Goal: Transaction & Acquisition: Book appointment/travel/reservation

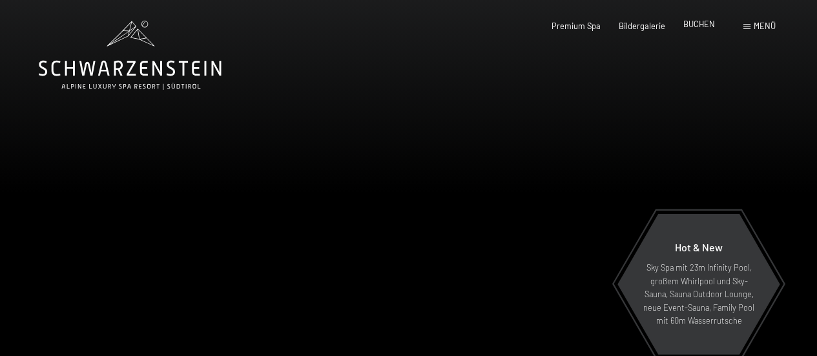
click at [703, 25] on span "BUCHEN" at bounding box center [699, 24] width 32 height 10
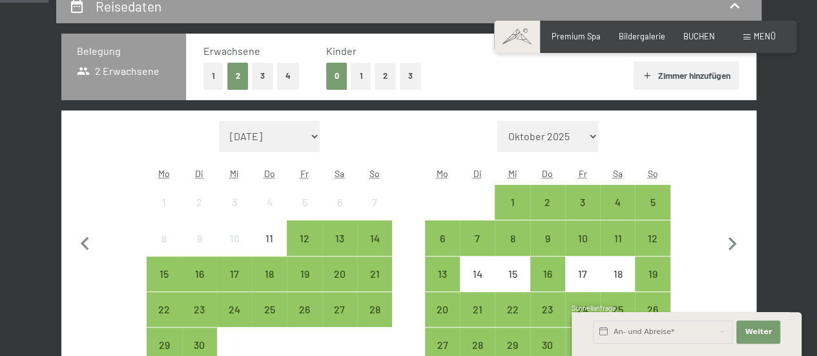
scroll to position [284, 0]
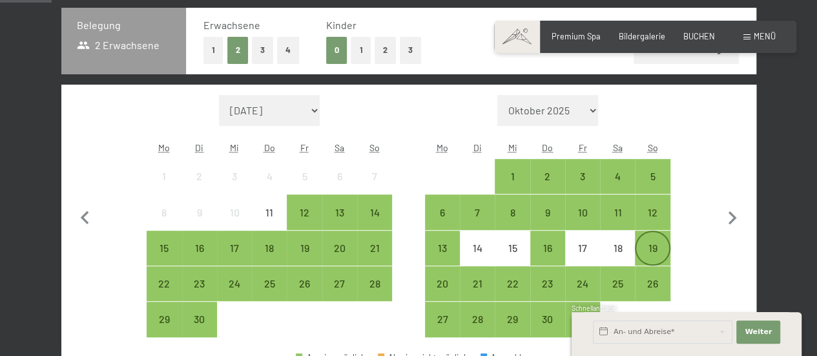
click at [650, 244] on div "19" at bounding box center [652, 259] width 32 height 32
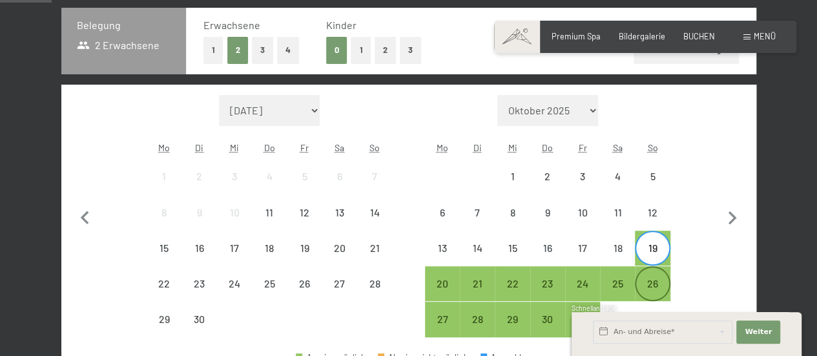
click at [657, 284] on div "26" at bounding box center [652, 294] width 32 height 32
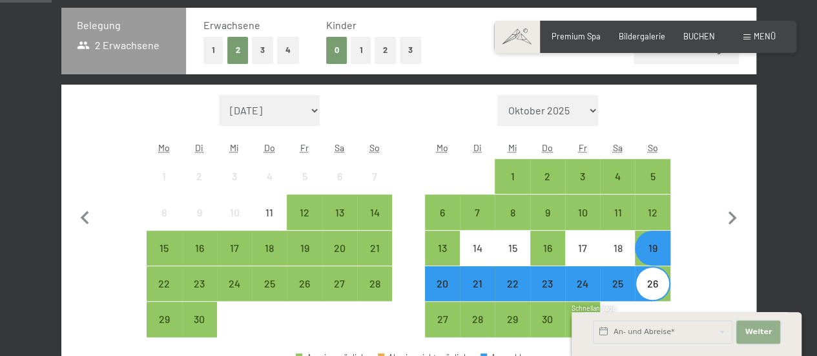
click at [748, 326] on button "Weiter Adressfelder ausblenden" at bounding box center [758, 331] width 44 height 23
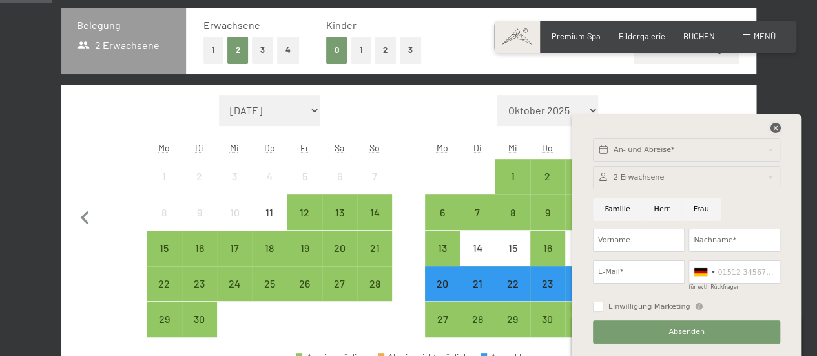
click at [773, 129] on icon at bounding box center [775, 128] width 10 height 10
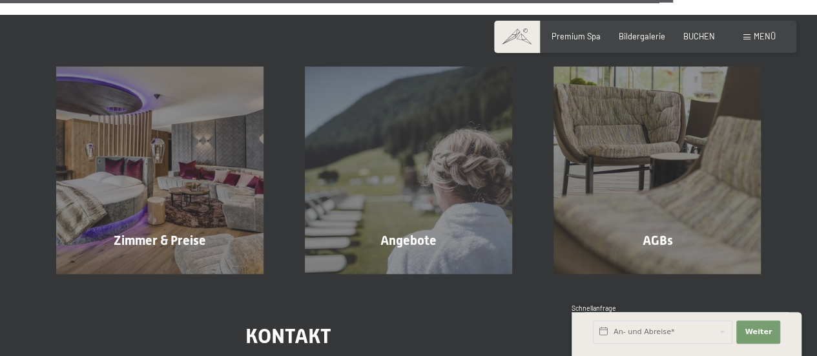
scroll to position [2235, 0]
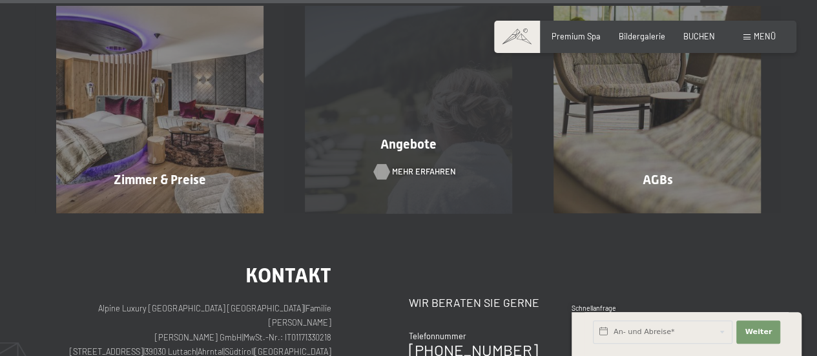
click at [415, 178] on span "Mehr erfahren" at bounding box center [424, 172] width 64 height 12
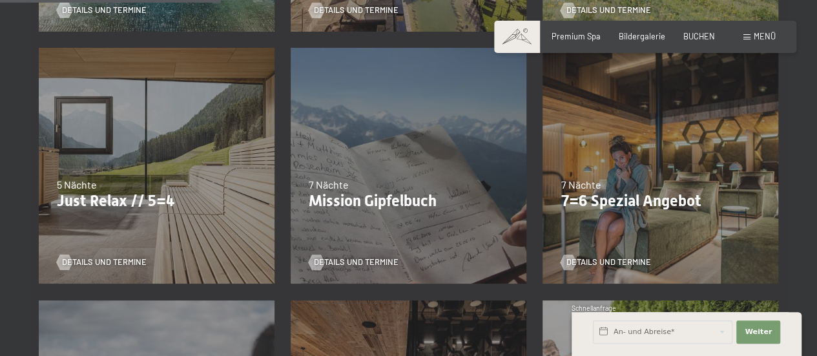
scroll to position [551, 0]
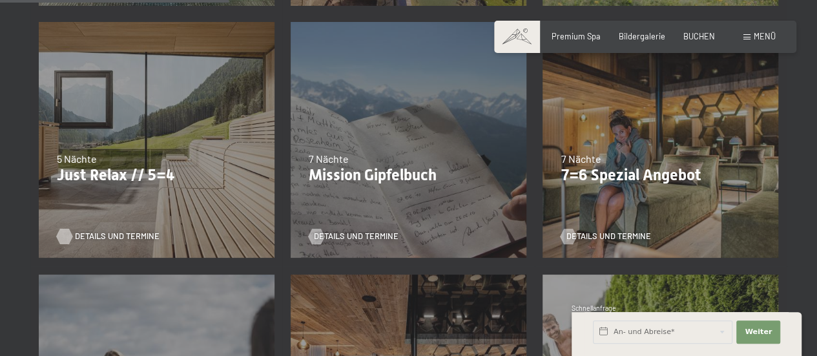
click at [108, 232] on span "Details und Termine" at bounding box center [117, 237] width 85 height 12
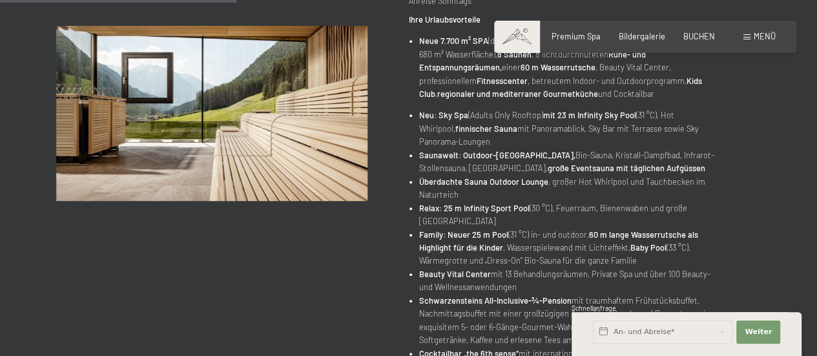
scroll to position [108, 0]
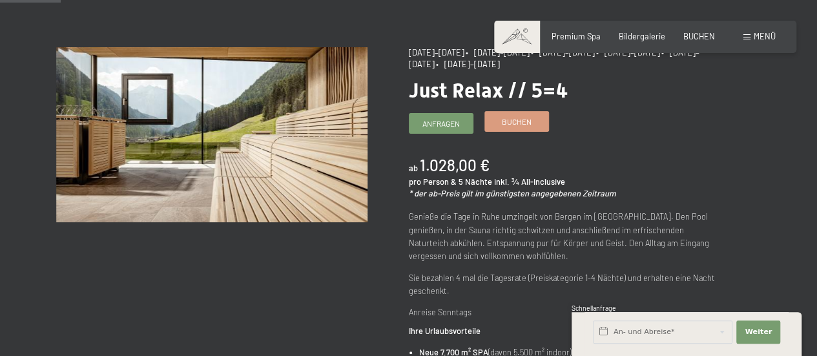
click at [511, 122] on span "Buchen" at bounding box center [517, 121] width 30 height 11
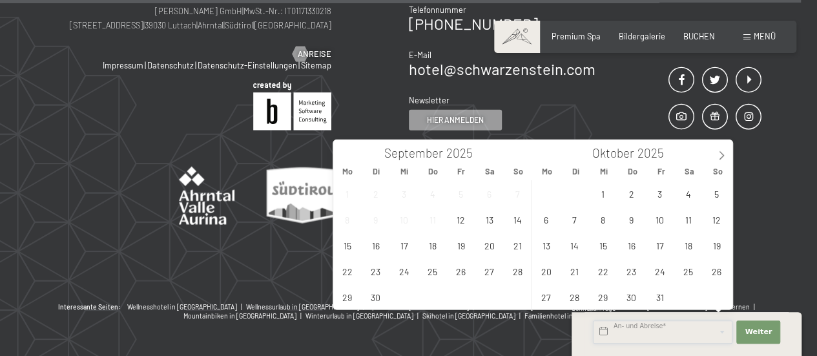
click at [721, 333] on input "text" at bounding box center [662, 331] width 139 height 23
click at [713, 194] on span "5" at bounding box center [716, 193] width 25 height 25
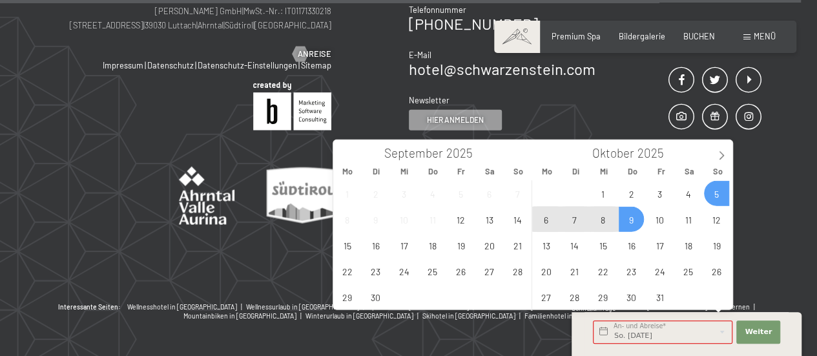
click at [629, 219] on span "9" at bounding box center [631, 219] width 25 height 25
type input "So. [DATE] - Do. [DATE]"
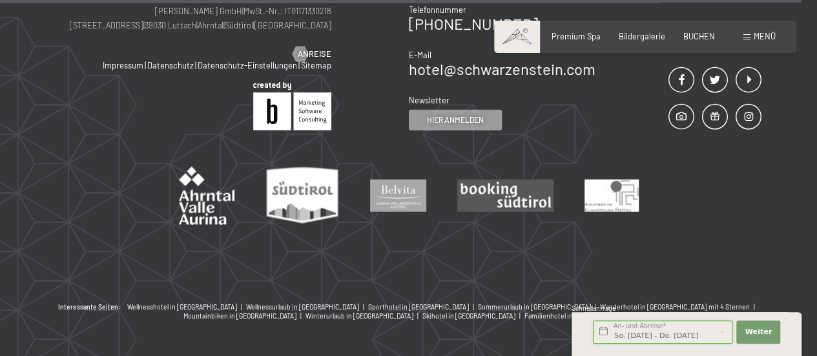
scroll to position [0, 3]
click at [760, 326] on button "Weiter Adressfelder ausblenden" at bounding box center [758, 331] width 44 height 23
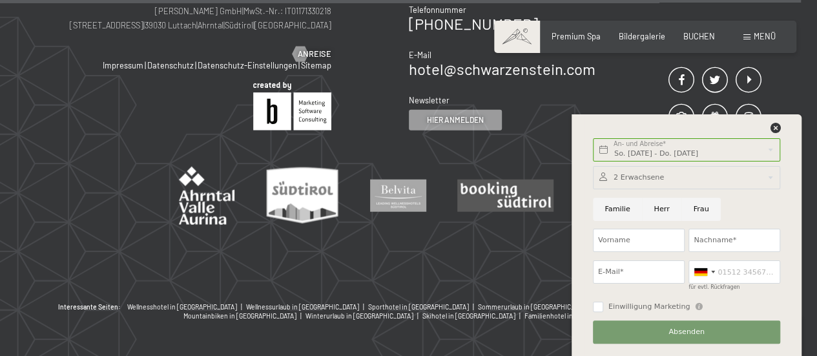
scroll to position [0, 0]
click at [774, 127] on icon at bounding box center [775, 128] width 10 height 10
